Goal: Task Accomplishment & Management: Complete application form

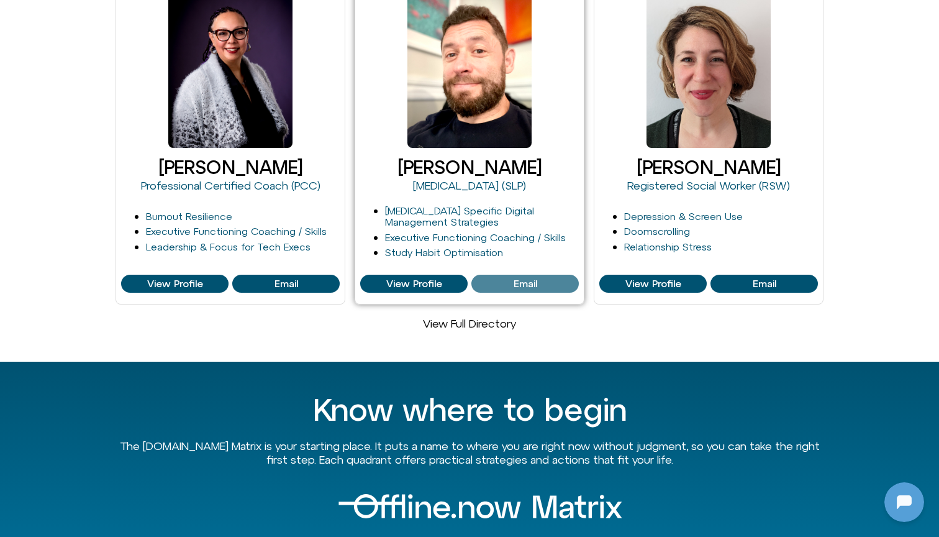
scroll to position [1305, 0]
click at [518, 278] on span "Email" at bounding box center [526, 283] width 24 height 11
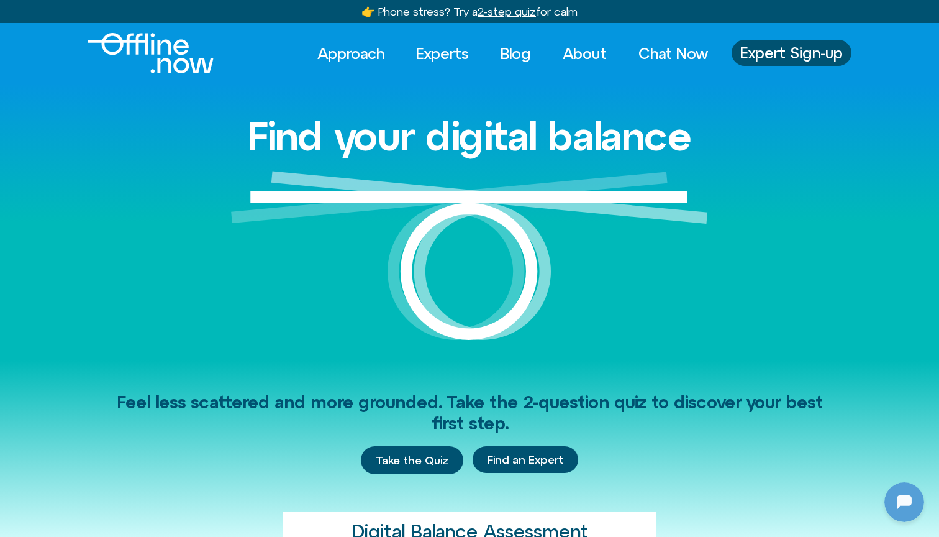
scroll to position [0, 0]
click at [770, 57] on span "Expert Sign-up" at bounding box center [791, 53] width 102 height 16
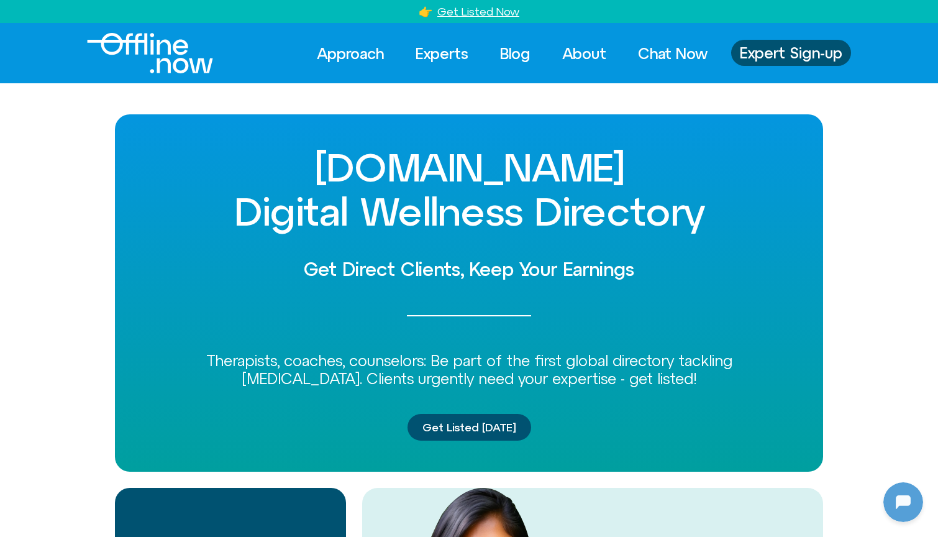
scroll to position [382, 0]
click at [428, 48] on link "Experts" at bounding box center [441, 53] width 75 height 27
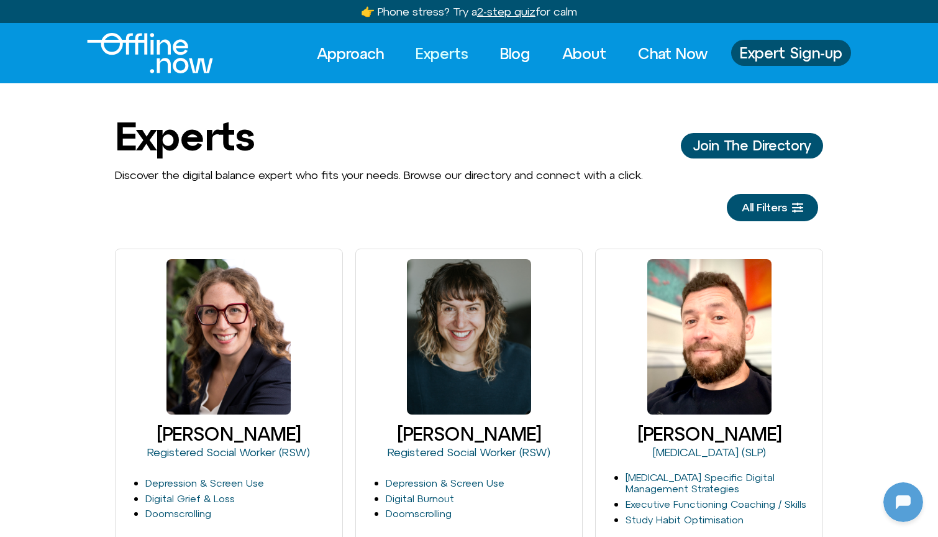
scroll to position [382, 0]
